Goal: Task Accomplishment & Management: Complete application form

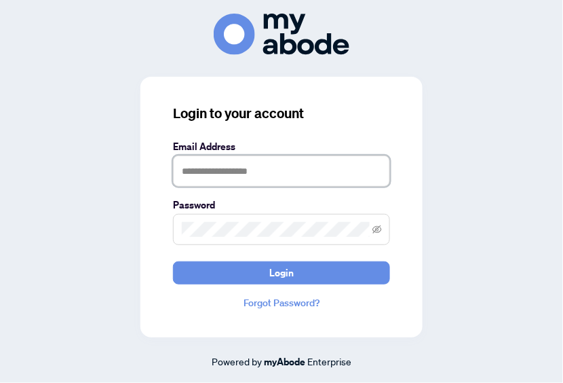
click at [189, 172] on input "text" at bounding box center [281, 170] width 217 height 31
type input "**********"
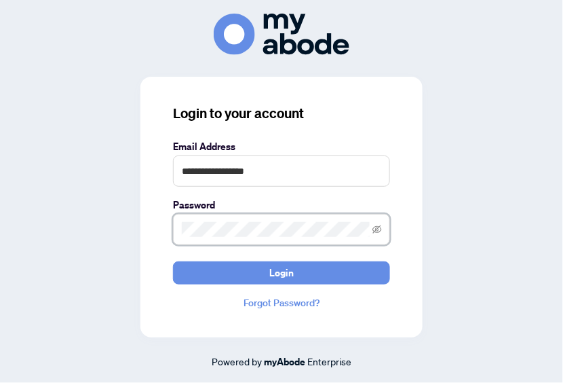
click at [173, 261] on button "Login" at bounding box center [281, 272] width 217 height 23
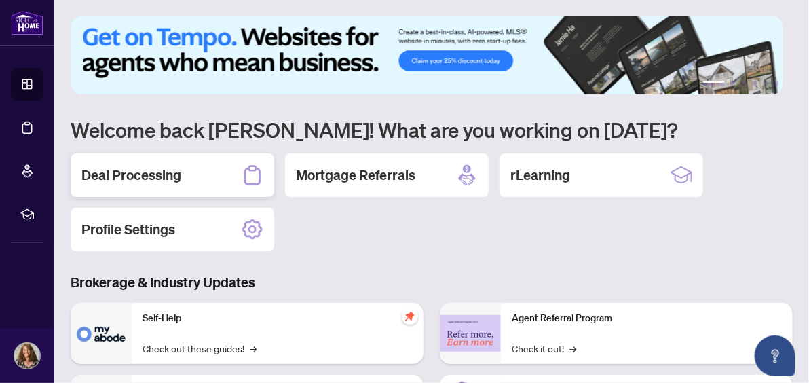
click at [128, 169] on h2 "Deal Processing" at bounding box center [131, 175] width 100 height 19
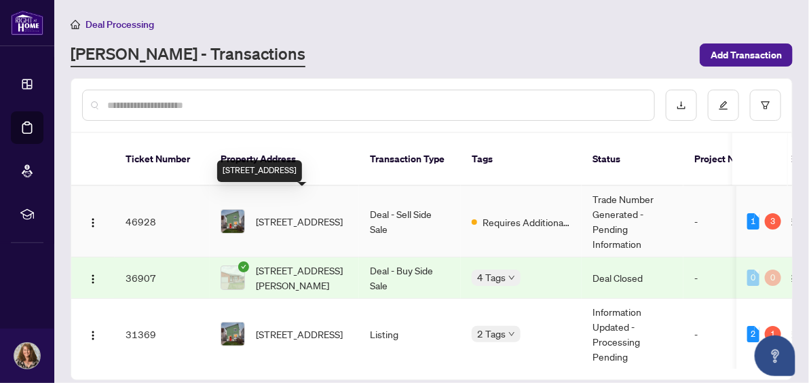
click at [296, 214] on span "[STREET_ADDRESS]" at bounding box center [299, 221] width 87 height 15
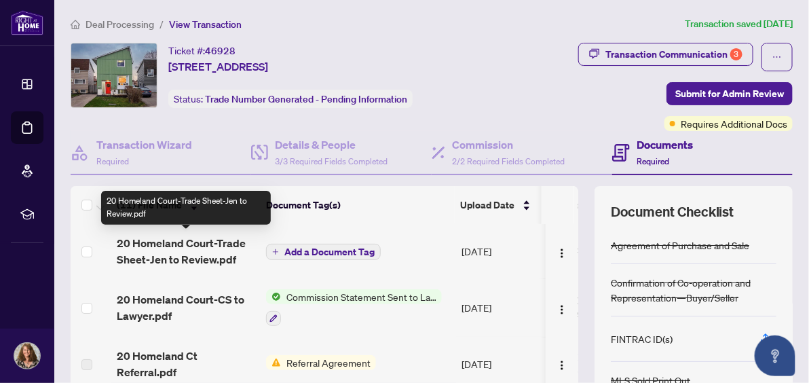
click at [214, 238] on span "20 Homeland Court-Trade Sheet-Jen to Review.pdf" at bounding box center [186, 251] width 138 height 33
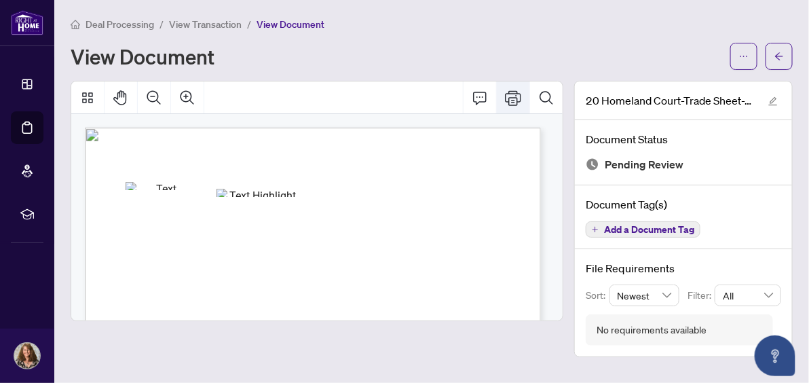
click at [515, 90] on icon "Print" at bounding box center [513, 98] width 16 height 16
click at [516, 96] on icon "Print" at bounding box center [513, 97] width 16 height 15
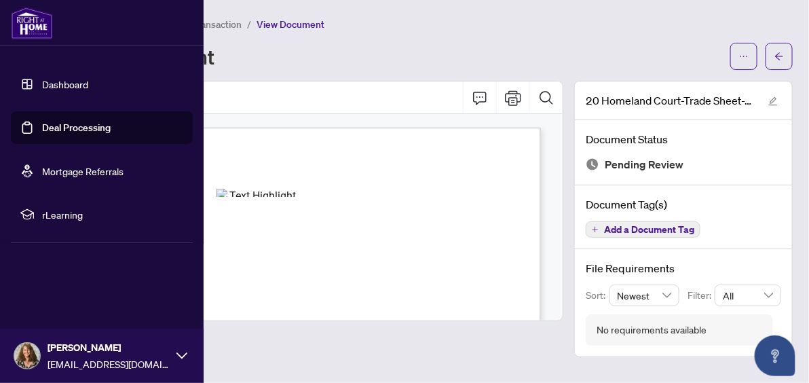
click at [58, 83] on link "Dashboard" at bounding box center [65, 84] width 46 height 12
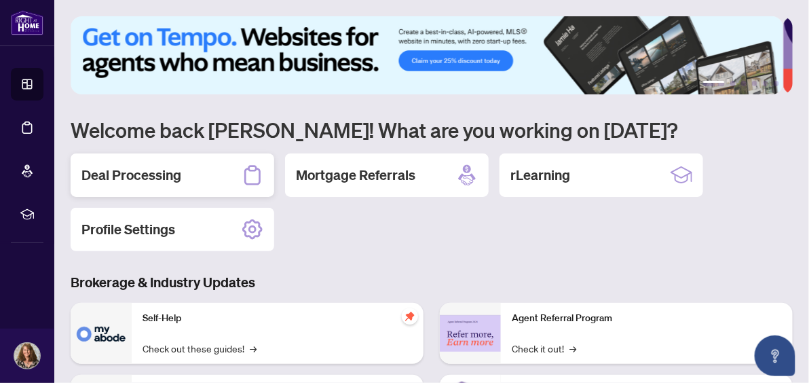
click at [165, 168] on h2 "Deal Processing" at bounding box center [131, 175] width 100 height 19
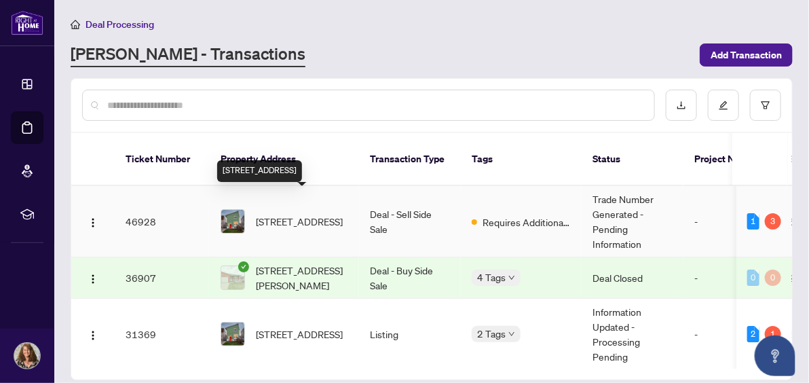
click at [279, 214] on span "[STREET_ADDRESS]" at bounding box center [299, 221] width 87 height 15
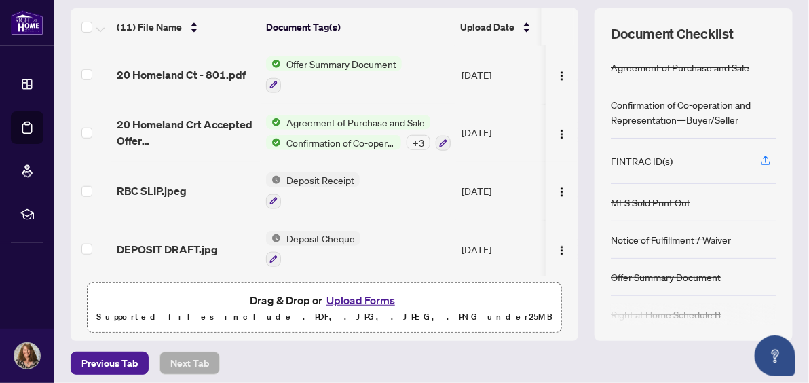
scroll to position [183, 0]
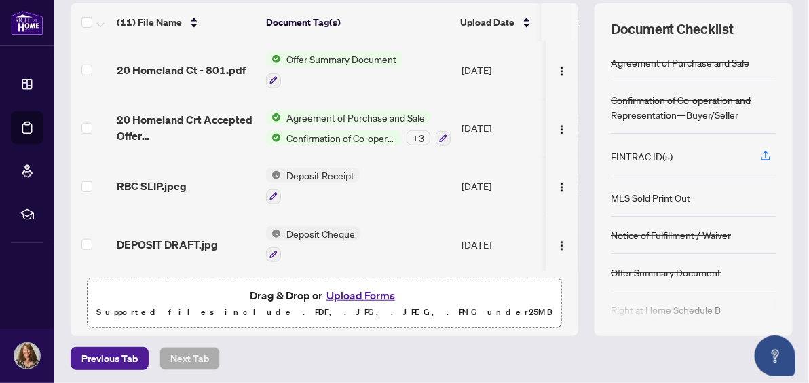
click at [341, 291] on button "Upload Forms" at bounding box center [360, 295] width 77 height 18
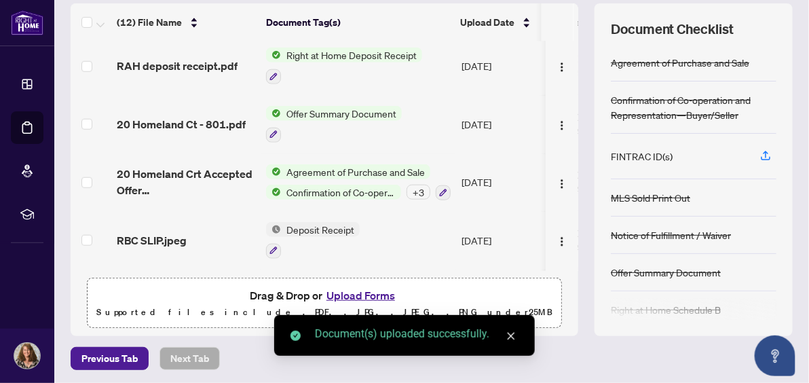
scroll to position [0, 0]
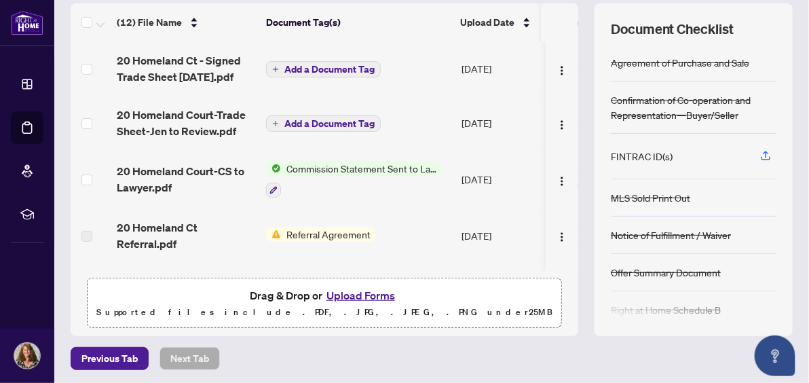
click at [318, 64] on span "Add a Document Tag" at bounding box center [329, 68] width 90 height 9
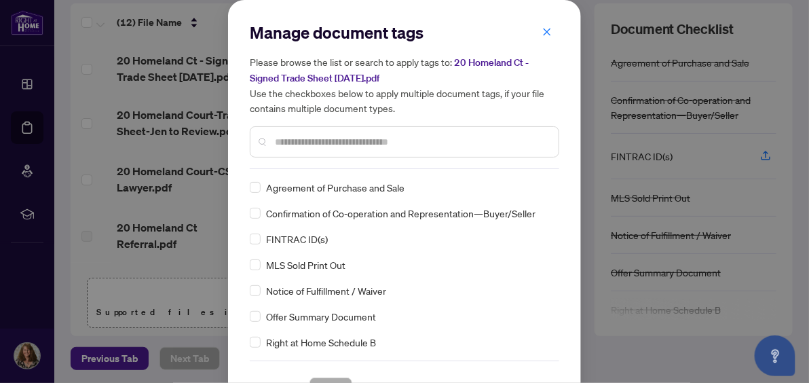
click at [293, 145] on input "text" at bounding box center [411, 141] width 273 height 15
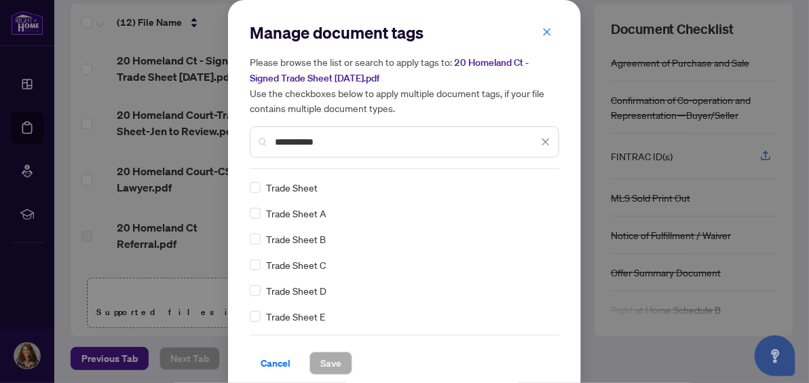
type input "**********"
click at [330, 358] on span "Save" at bounding box center [330, 363] width 21 height 22
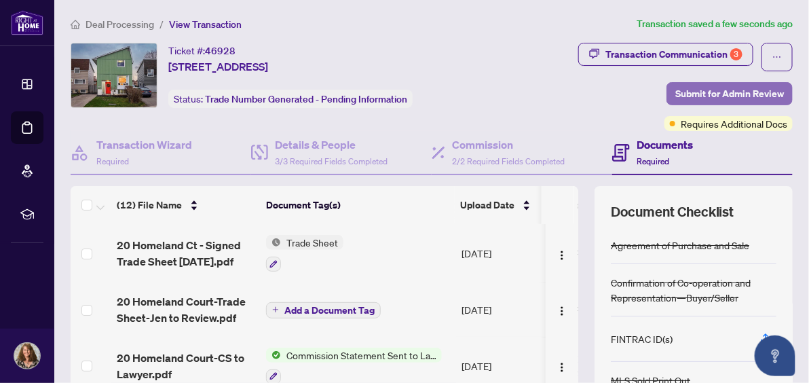
click at [690, 96] on span "Submit for Admin Review" at bounding box center [729, 94] width 109 height 22
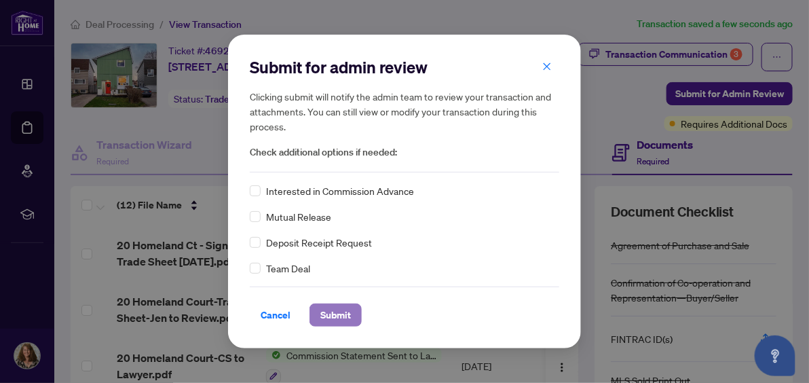
click at [329, 309] on span "Submit" at bounding box center [335, 315] width 31 height 22
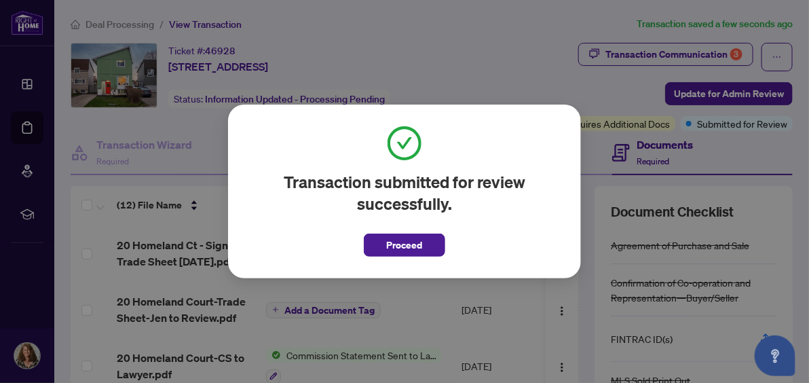
click at [410, 240] on span "Proceed" at bounding box center [405, 245] width 36 height 22
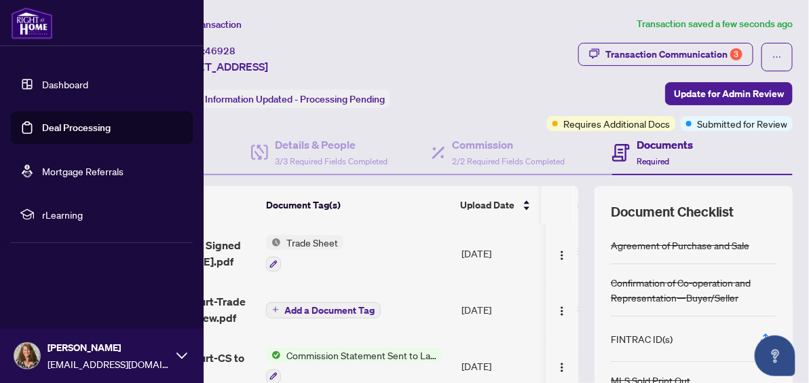
click at [29, 360] on img at bounding box center [27, 356] width 26 height 26
click at [41, 280] on span "Logout" at bounding box center [54, 275] width 31 height 22
